Goal: Task Accomplishment & Management: Manage account settings

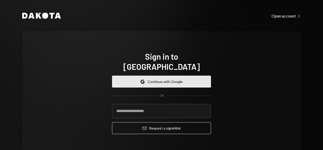
click at [142, 76] on button "Google Continue with Google" at bounding box center [161, 82] width 99 height 12
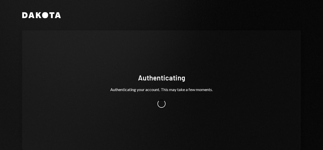
scroll to position [12, 0]
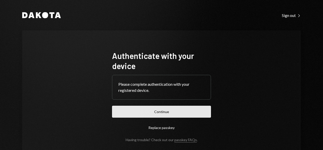
click at [184, 109] on button "Continue" at bounding box center [161, 112] width 99 height 12
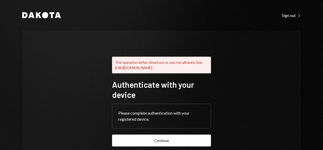
scroll to position [58, 0]
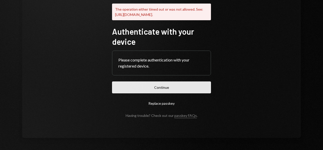
click at [160, 90] on button "Continue" at bounding box center [161, 87] width 99 height 12
click at [163, 84] on button "Continue" at bounding box center [161, 87] width 99 height 12
click at [140, 92] on button "Continue" at bounding box center [161, 87] width 99 height 12
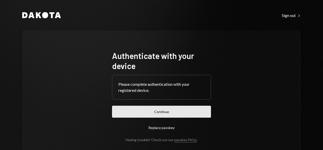
click at [162, 113] on button "Continue" at bounding box center [161, 112] width 99 height 12
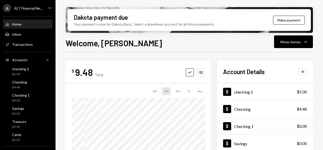
click at [266, 132] on div "Dollar Checking 1 $0.00" at bounding box center [265, 126] width 96 height 16
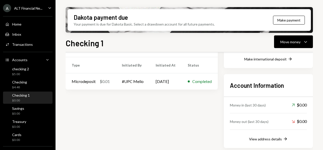
scroll to position [125, 0]
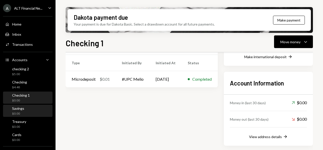
click at [33, 109] on div "Savings $0.00" at bounding box center [27, 111] width 45 height 10
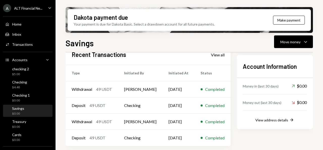
scroll to position [125, 0]
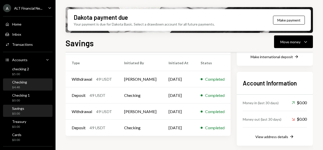
click at [23, 84] on div "Checking $4.48" at bounding box center [19, 85] width 15 height 10
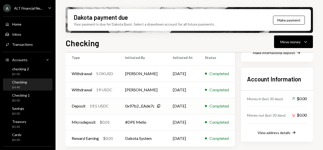
scroll to position [129, 0]
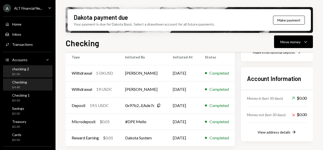
click at [11, 77] on div "checking 2 $5.00" at bounding box center [27, 72] width 45 height 12
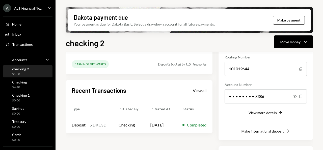
scroll to position [76, 0]
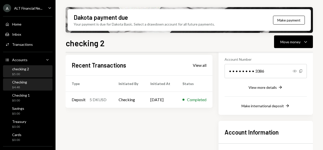
click at [37, 89] on div "Checking $4.48" at bounding box center [27, 85] width 45 height 10
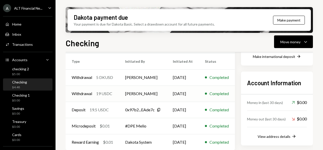
scroll to position [129, 0]
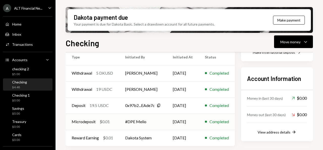
click at [147, 122] on td "#DPE Melio" at bounding box center [143, 121] width 48 height 16
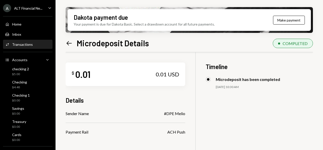
scroll to position [40, 0]
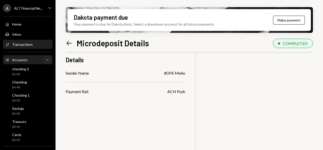
click at [47, 59] on div "Caret Down" at bounding box center [47, 60] width 6 height 6
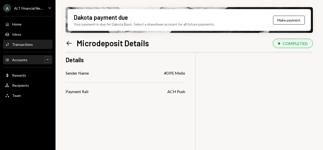
click at [47, 59] on icon "Caret Up" at bounding box center [47, 59] width 5 height 5
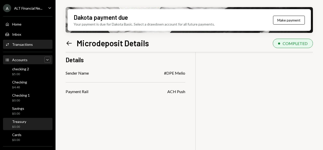
click at [18, 126] on div "$0.00" at bounding box center [19, 127] width 14 height 4
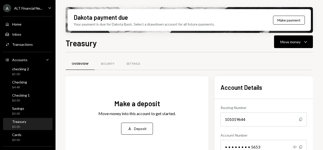
scroll to position [131, 0]
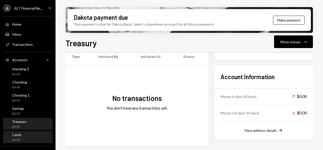
click at [29, 134] on div "Cards $0.00" at bounding box center [27, 137] width 45 height 10
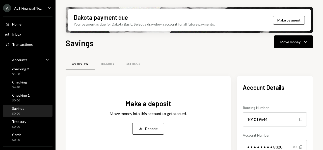
scroll to position [125, 0]
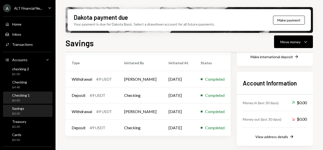
click at [12, 99] on div "$0.00" at bounding box center [21, 100] width 18 height 4
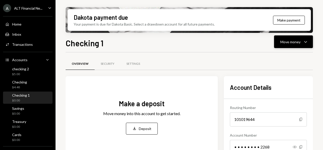
click at [308, 42] on icon "Caret Down" at bounding box center [306, 42] width 6 height 6
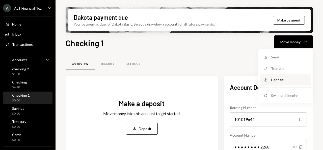
click at [284, 81] on div "Deposit" at bounding box center [289, 79] width 37 height 5
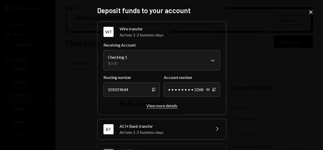
click at [152, 105] on div "View more details" at bounding box center [162, 105] width 31 height 5
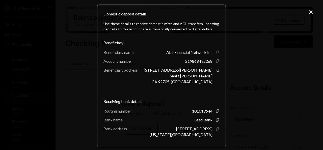
scroll to position [74, 0]
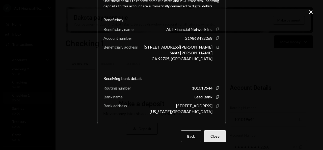
click at [217, 139] on button "Close" at bounding box center [215, 136] width 22 height 12
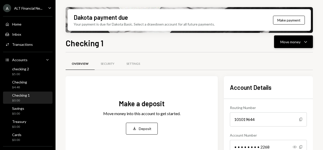
click at [302, 37] on button "Move money Caret Down" at bounding box center [293, 41] width 39 height 13
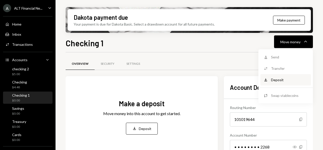
click at [279, 83] on div "Deposit Deposit" at bounding box center [286, 79] width 51 height 11
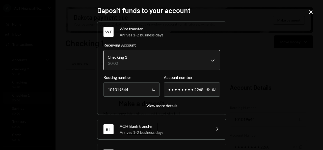
scroll to position [96, 0]
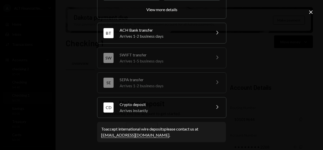
click at [211, 28] on div "BT ACH Bank transfer Arrives 1-2 business days Chevron Right" at bounding box center [162, 33] width 129 height 20
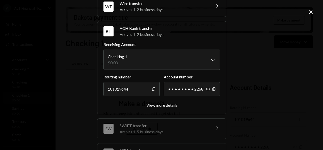
scroll to position [76, 0]
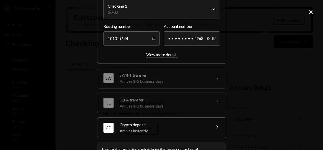
click at [165, 53] on div "View more details" at bounding box center [162, 54] width 31 height 5
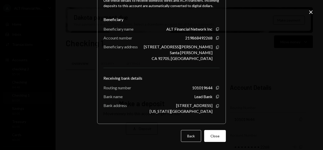
scroll to position [74, 0]
click at [310, 12] on icon "Close" at bounding box center [311, 12] width 6 height 6
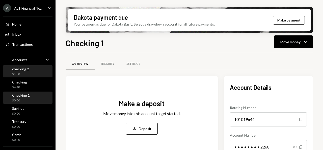
click at [12, 71] on div "checking 2 $5.00" at bounding box center [20, 72] width 17 height 10
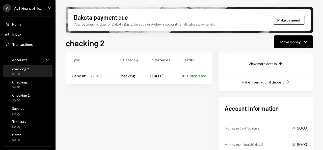
scroll to position [74, 0]
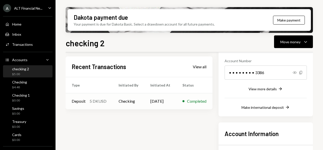
click at [129, 101] on td "Checking" at bounding box center [129, 101] width 32 height 16
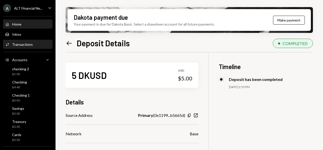
click at [32, 27] on div "Home Home" at bounding box center [27, 24] width 45 height 5
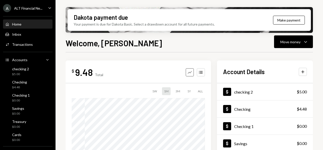
click at [191, 72] on icon "Graph" at bounding box center [189, 72] width 5 height 5
click at [297, 105] on div "Dollar Checking $4.48" at bounding box center [265, 109] width 96 height 16
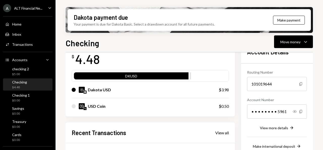
scroll to position [25, 0]
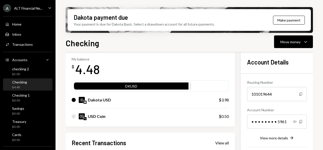
click at [108, 115] on div "USD Coin" at bounding box center [140, 116] width 137 height 6
click at [301, 47] on button "Move money Caret Down" at bounding box center [293, 41] width 39 height 13
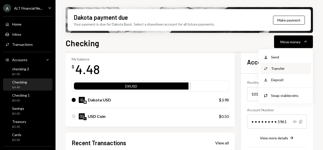
click at [275, 66] on div "Transfer" at bounding box center [289, 68] width 37 height 5
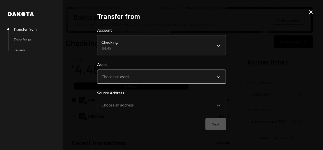
click at [216, 75] on body "A ALT Financial Ne... Caret Down Home Home Inbox Inbox Activities Transactions …" at bounding box center [161, 75] width 323 height 150
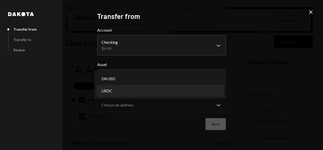
select select "****"
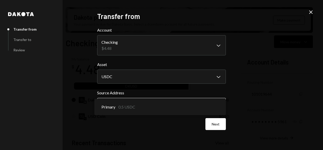
click at [215, 108] on body "A ALT Financial Ne... Caret Down Home Home Inbox Inbox Activities Transactions …" at bounding box center [161, 75] width 323 height 150
click at [217, 118] on form "**********" at bounding box center [161, 78] width 129 height 103
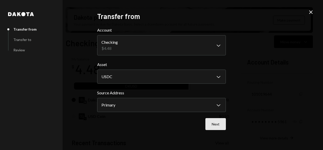
click at [216, 120] on button "Next" at bounding box center [216, 124] width 20 height 12
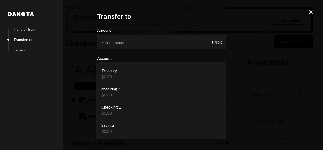
click at [213, 74] on body "A ALT Financial Ne... Caret Down Home Home Inbox Inbox Activities Transactions …" at bounding box center [161, 75] width 323 height 150
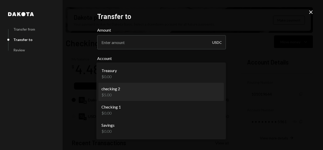
select select "**********"
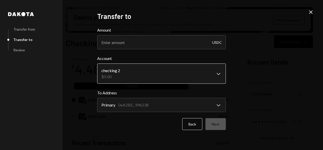
click at [193, 76] on body "A ALT Financial Ne... Caret Down Home Home Inbox Inbox Activities Transactions …" at bounding box center [161, 75] width 323 height 150
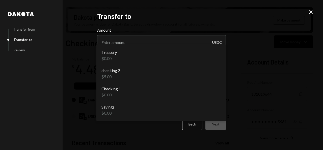
click at [289, 69] on div "**********" at bounding box center [161, 75] width 323 height 150
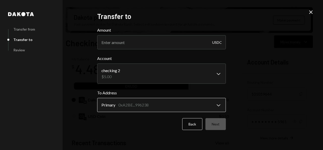
click at [188, 103] on body "A ALT Financial Ne... Caret Down Home Home Inbox Inbox Activities Transactions …" at bounding box center [161, 75] width 323 height 150
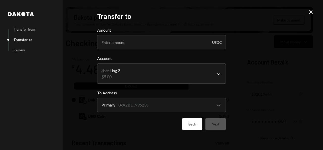
click at [190, 125] on button "Back" at bounding box center [192, 124] width 20 height 12
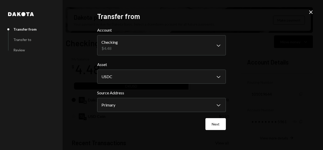
click at [312, 14] on icon "Close" at bounding box center [311, 12] width 6 height 6
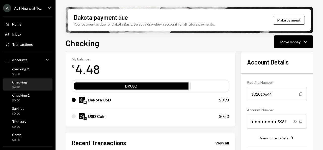
click at [300, 53] on div "Account Details Routing Number [FINANCIAL_ID] Copy Account Number • • • • • • •…" at bounding box center [277, 108] width 72 height 114
click at [304, 41] on icon "Caret Down" at bounding box center [306, 42] width 6 height 6
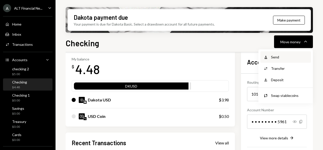
click at [281, 54] on div "Send" at bounding box center [289, 56] width 37 height 5
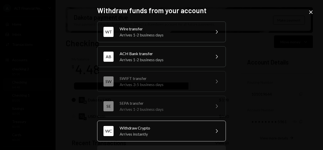
click at [178, 134] on div "Arrives instantly" at bounding box center [164, 134] width 88 height 6
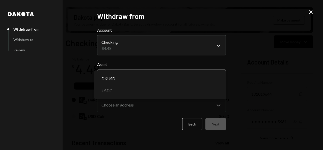
click at [194, 77] on body "A ALT Financial Ne... Caret Down Home Home Inbox Inbox Activities Transactions …" at bounding box center [161, 75] width 323 height 150
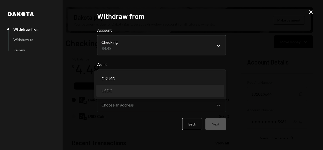
select select "****"
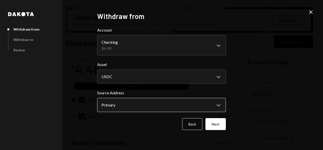
click at [170, 104] on body "A ALT Financial Ne... Caret Down Home Home Inbox Inbox Activities Transactions …" at bounding box center [161, 75] width 323 height 150
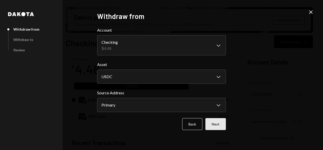
click at [218, 122] on button "Next" at bounding box center [216, 124] width 20 height 12
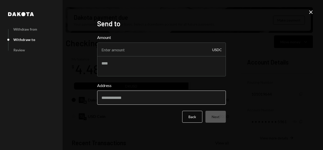
click at [176, 95] on input "Address" at bounding box center [161, 97] width 129 height 14
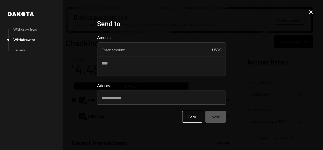
click at [309, 12] on icon "Close" at bounding box center [311, 12] width 6 height 6
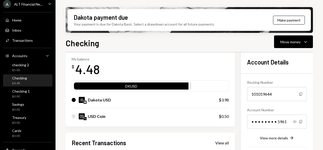
scroll to position [0, 0]
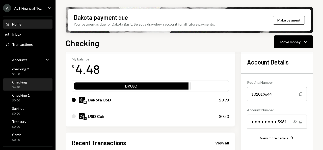
click at [44, 25] on div "Home Home" at bounding box center [27, 24] width 45 height 5
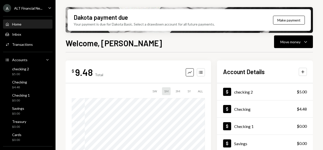
click at [36, 10] on div "ALT Financial Ne..." at bounding box center [28, 8] width 28 height 4
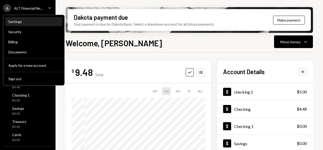
click at [27, 19] on div "Settings" at bounding box center [33, 21] width 51 height 9
